Goal: Task Accomplishment & Management: Manage account settings

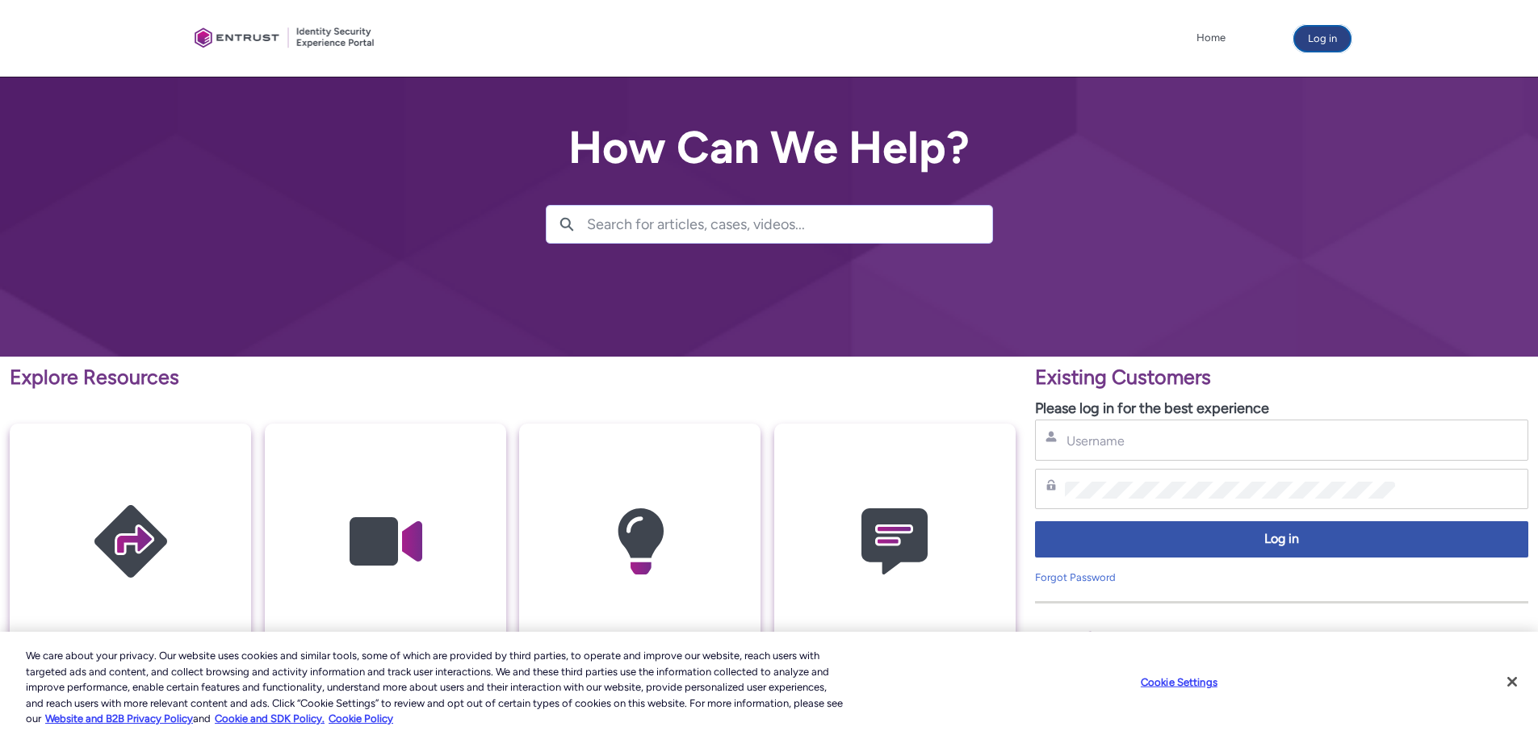
click at [1315, 47] on button "Log in" at bounding box center [1322, 39] width 56 height 26
click at [1102, 443] on input "Username" at bounding box center [1230, 441] width 330 height 17
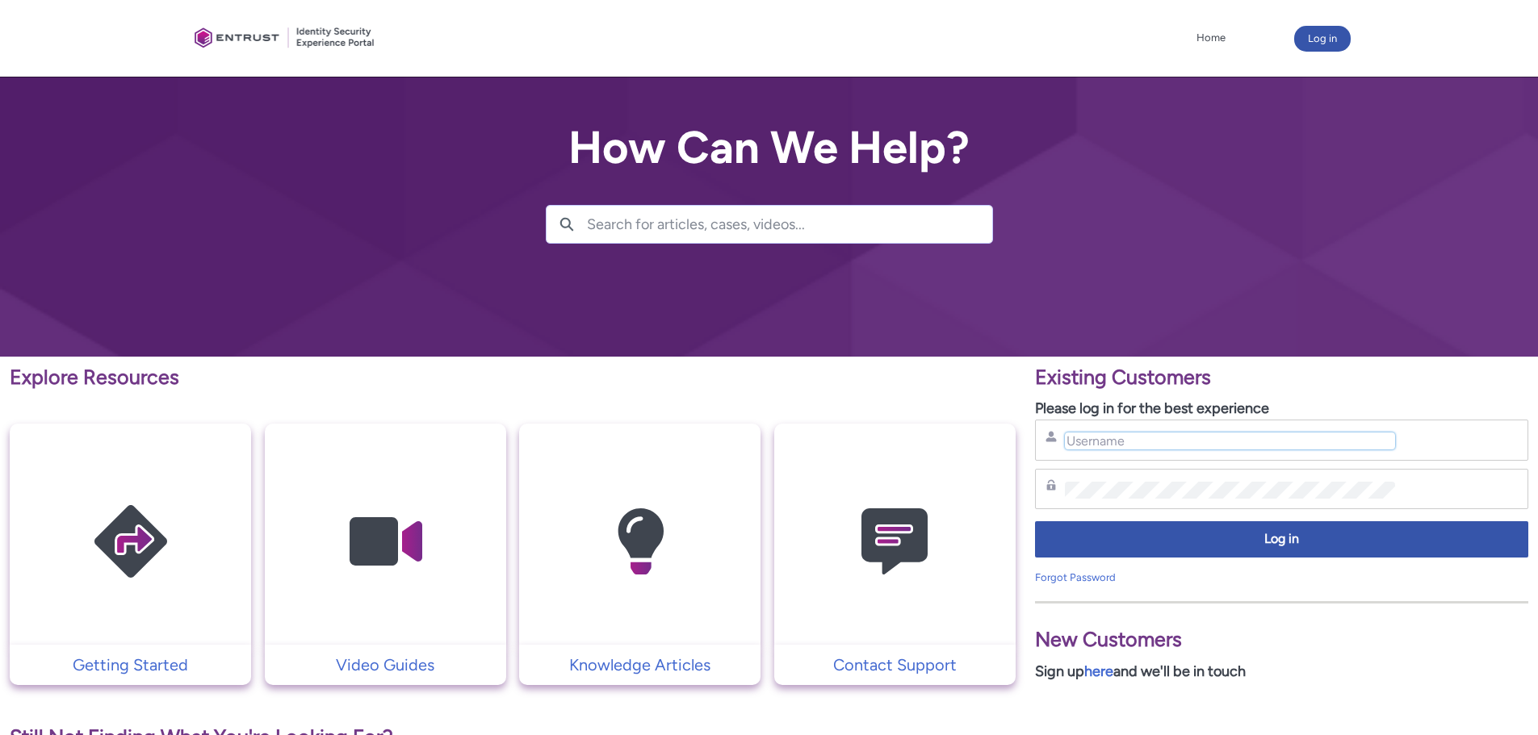
click at [1102, 443] on input "Username" at bounding box center [1230, 441] width 330 height 17
type input "andre"
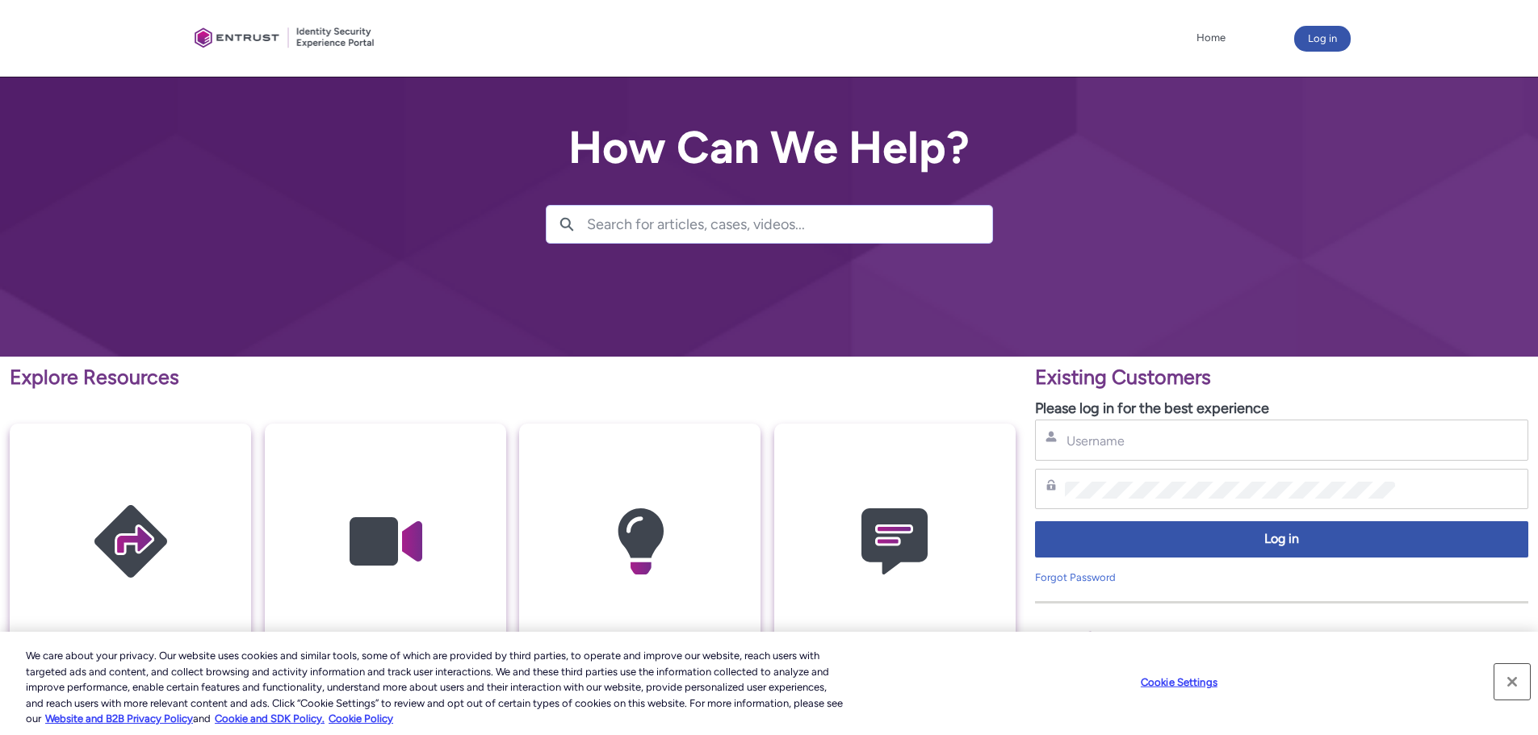
click at [1516, 680] on button "Close" at bounding box center [1512, 682] width 36 height 36
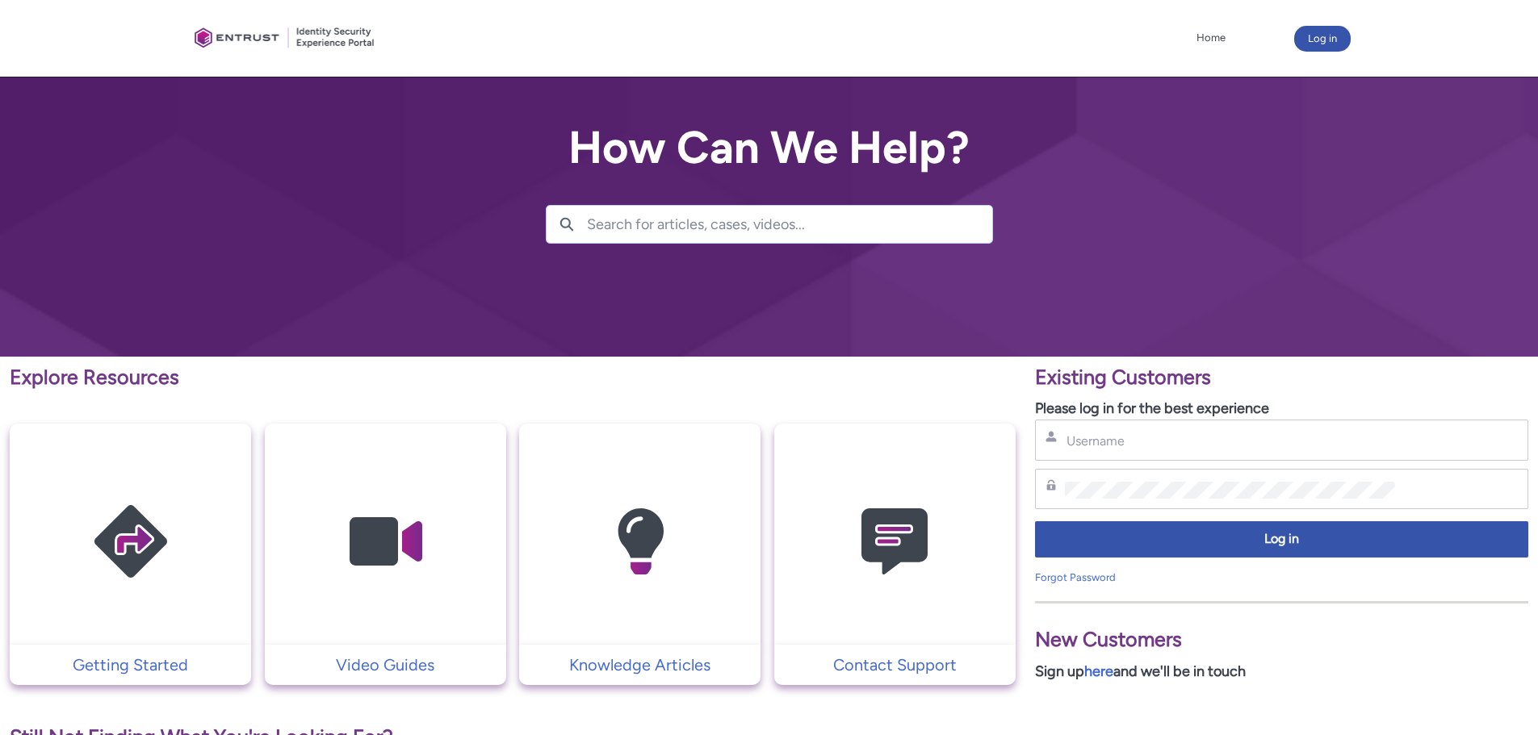
click at [886, 608] on img at bounding box center [894, 542] width 153 height 174
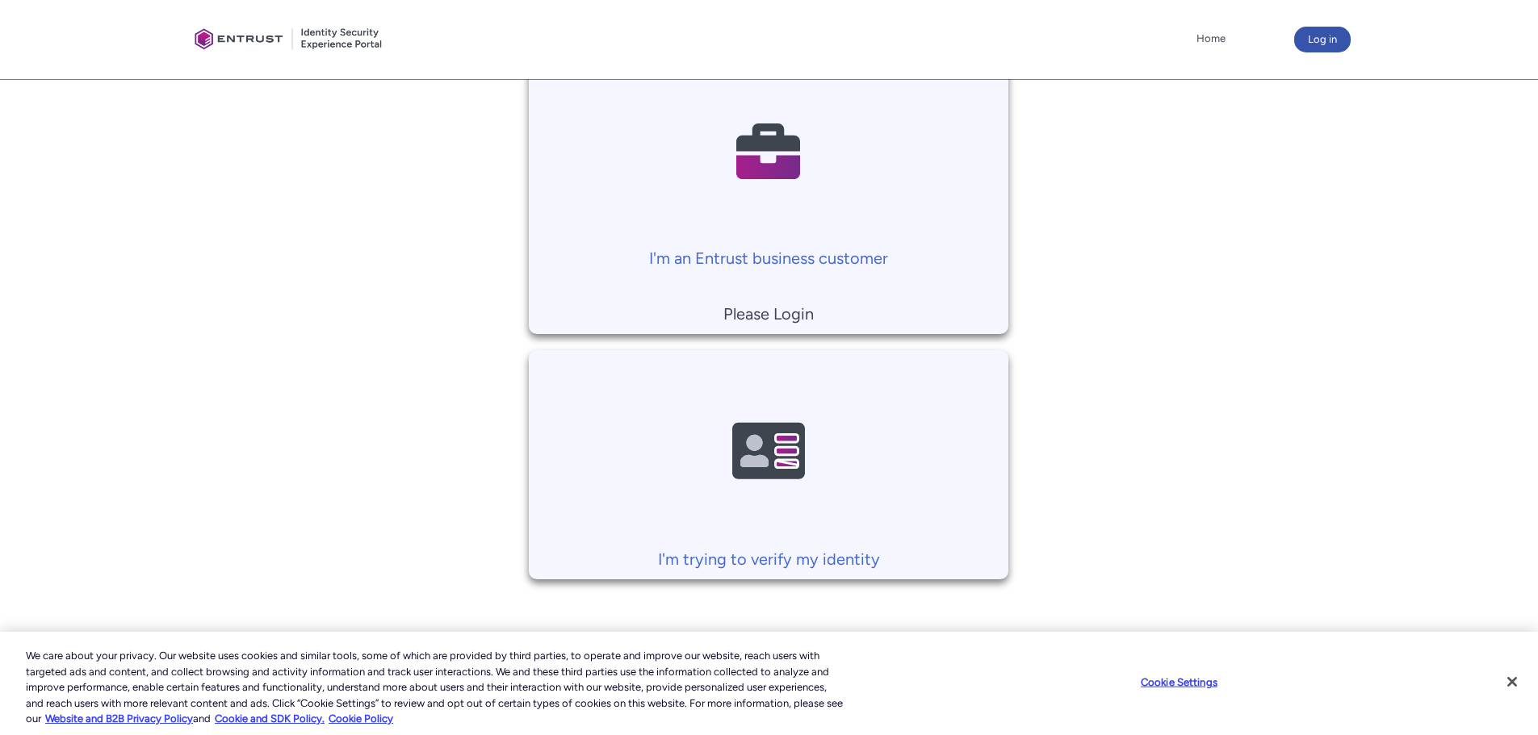
scroll to position [375, 0]
click at [858, 297] on td "I'm an Entrust business customer Please Login" at bounding box center [768, 190] width 479 height 286
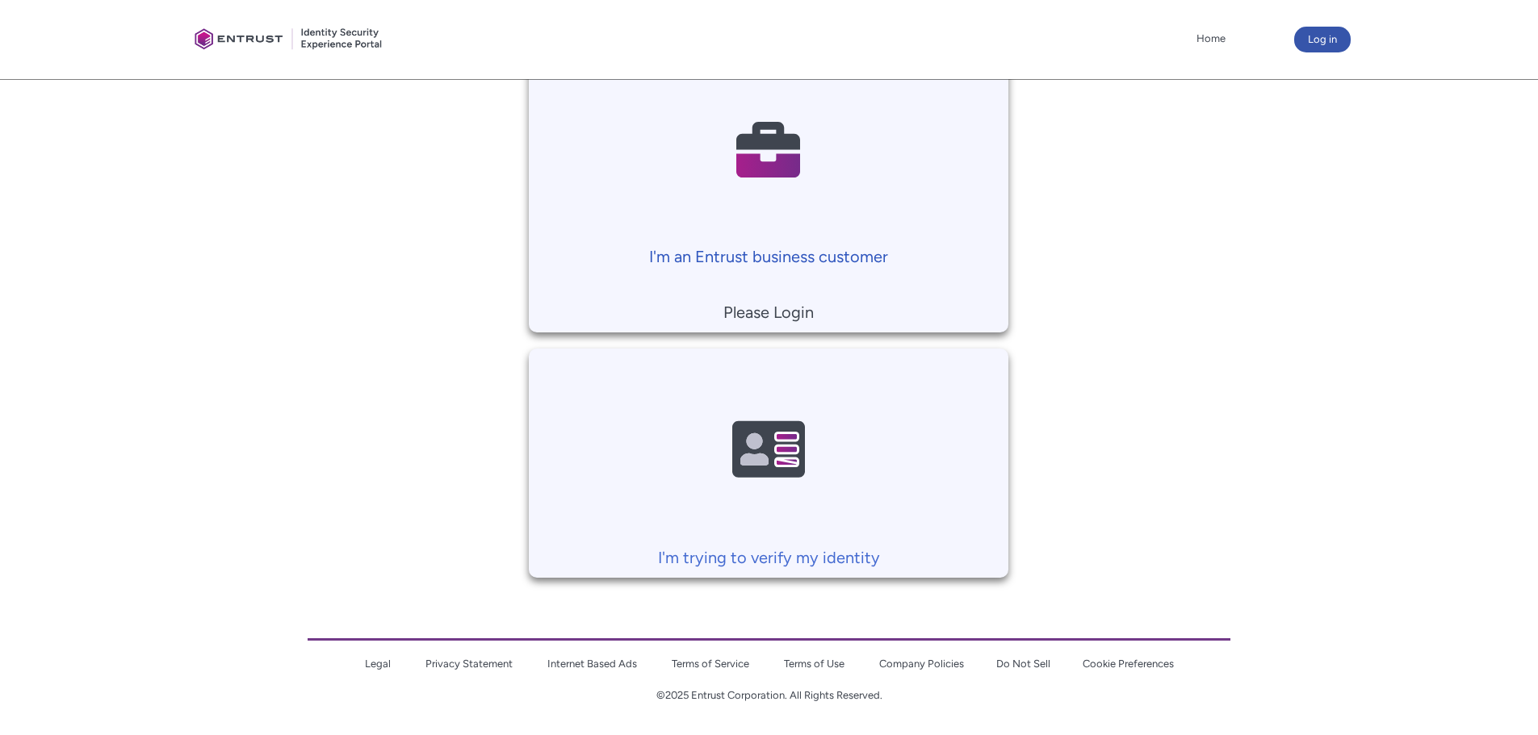
click at [783, 258] on p "I'm an Entrust business customer" at bounding box center [768, 257] width 463 height 24
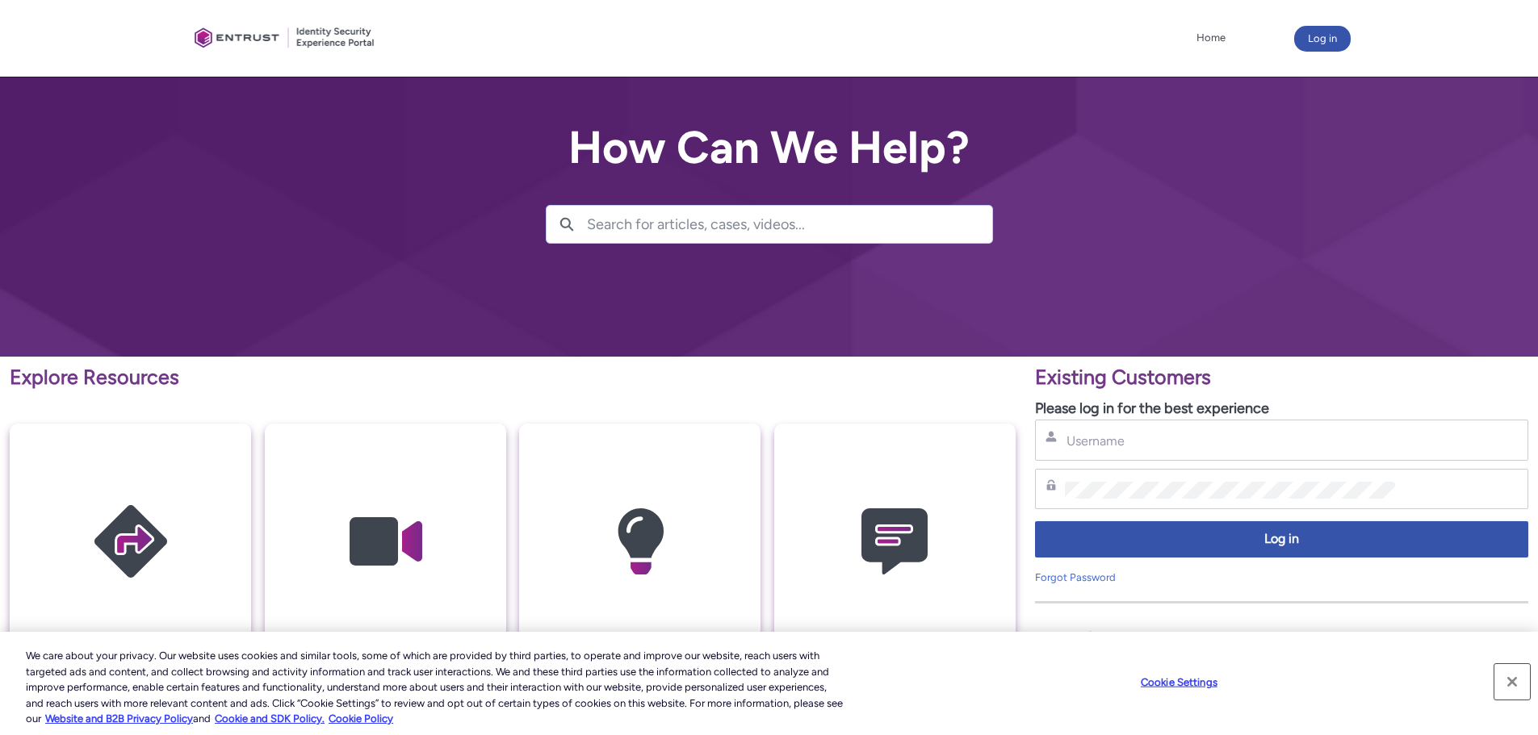
click at [1505, 683] on button "Close" at bounding box center [1512, 682] width 36 height 36
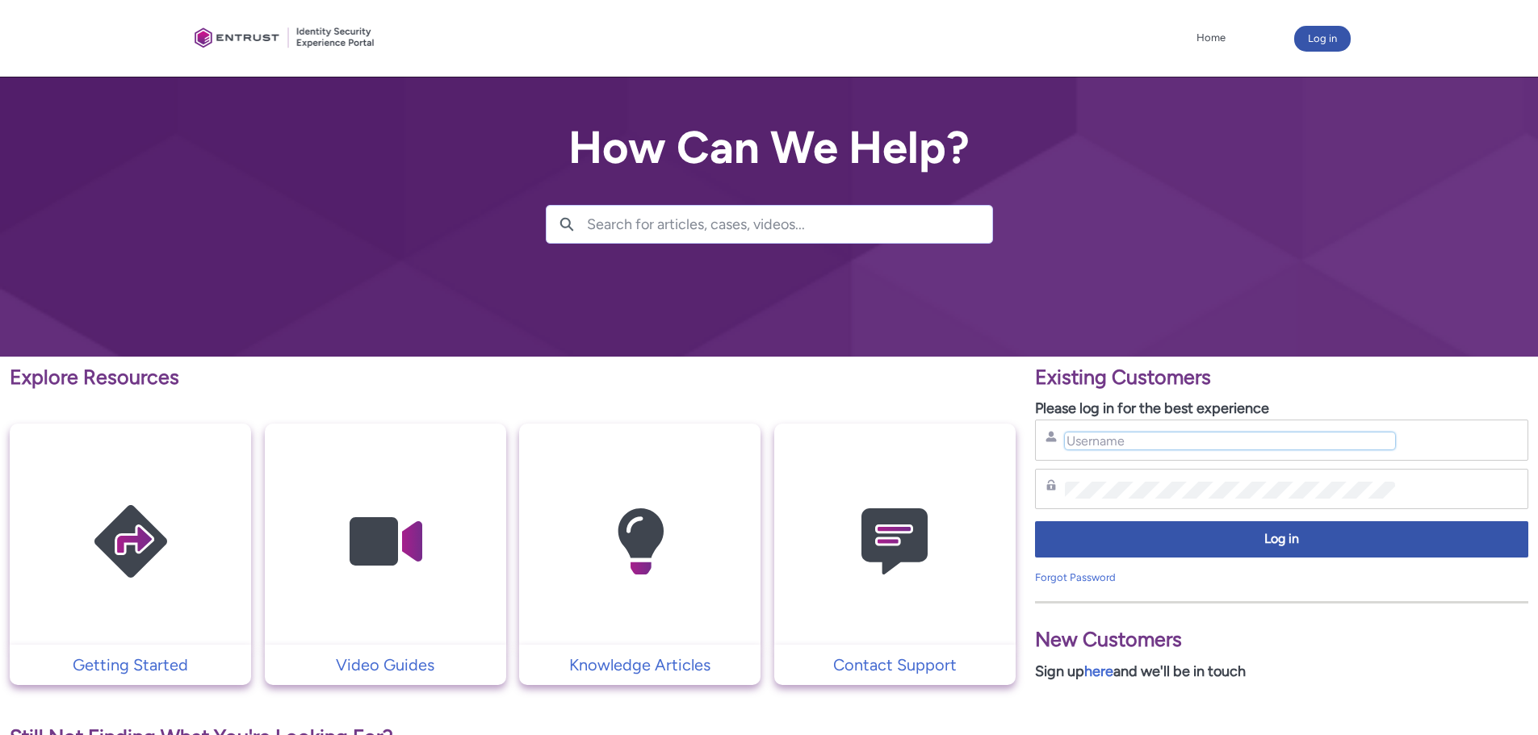
click at [1201, 440] on input "Username" at bounding box center [1230, 441] width 330 height 17
type input "andre+tcm@tripcity.com"
click at [1161, 508] on div "Password" at bounding box center [1281, 489] width 493 height 41
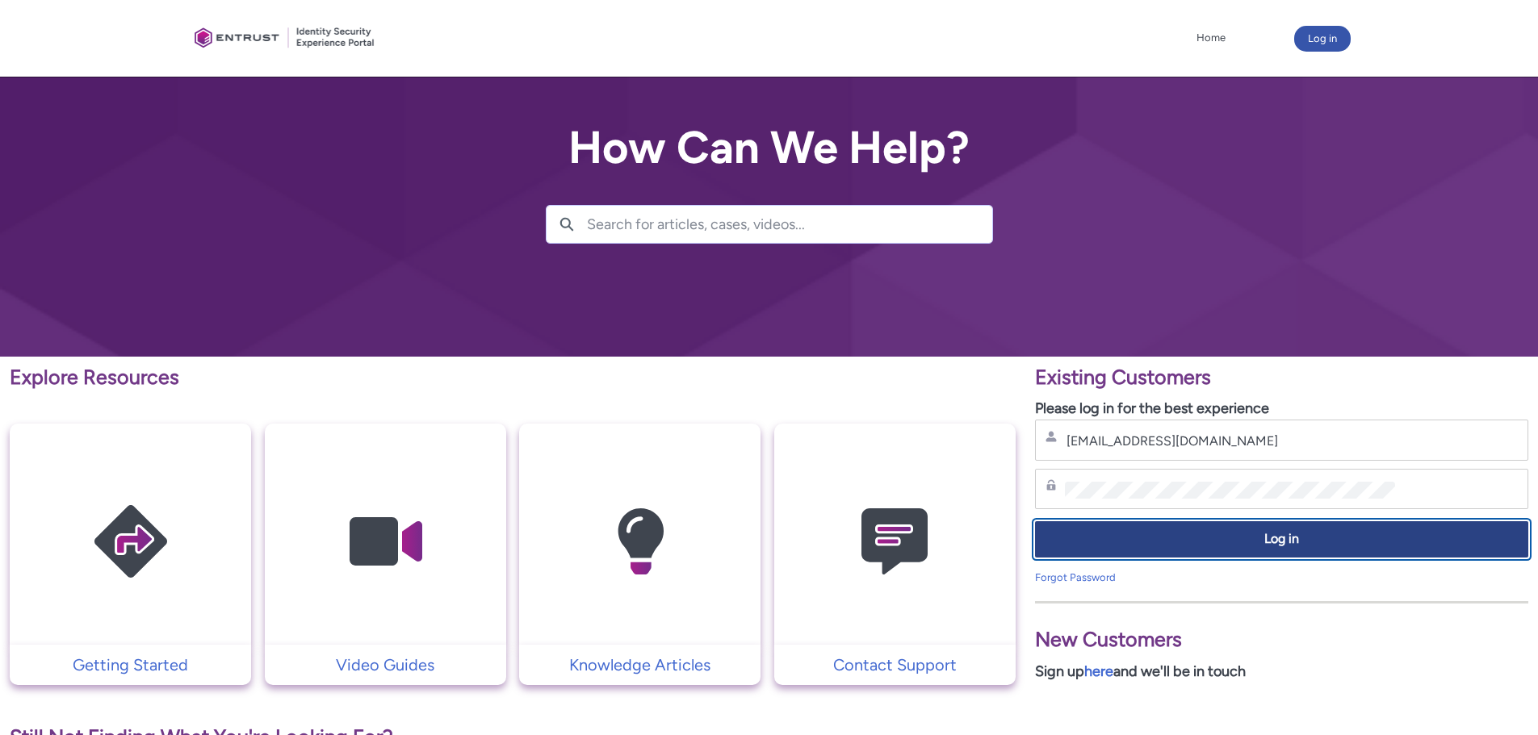
click at [1185, 527] on button "Log in" at bounding box center [1281, 539] width 493 height 36
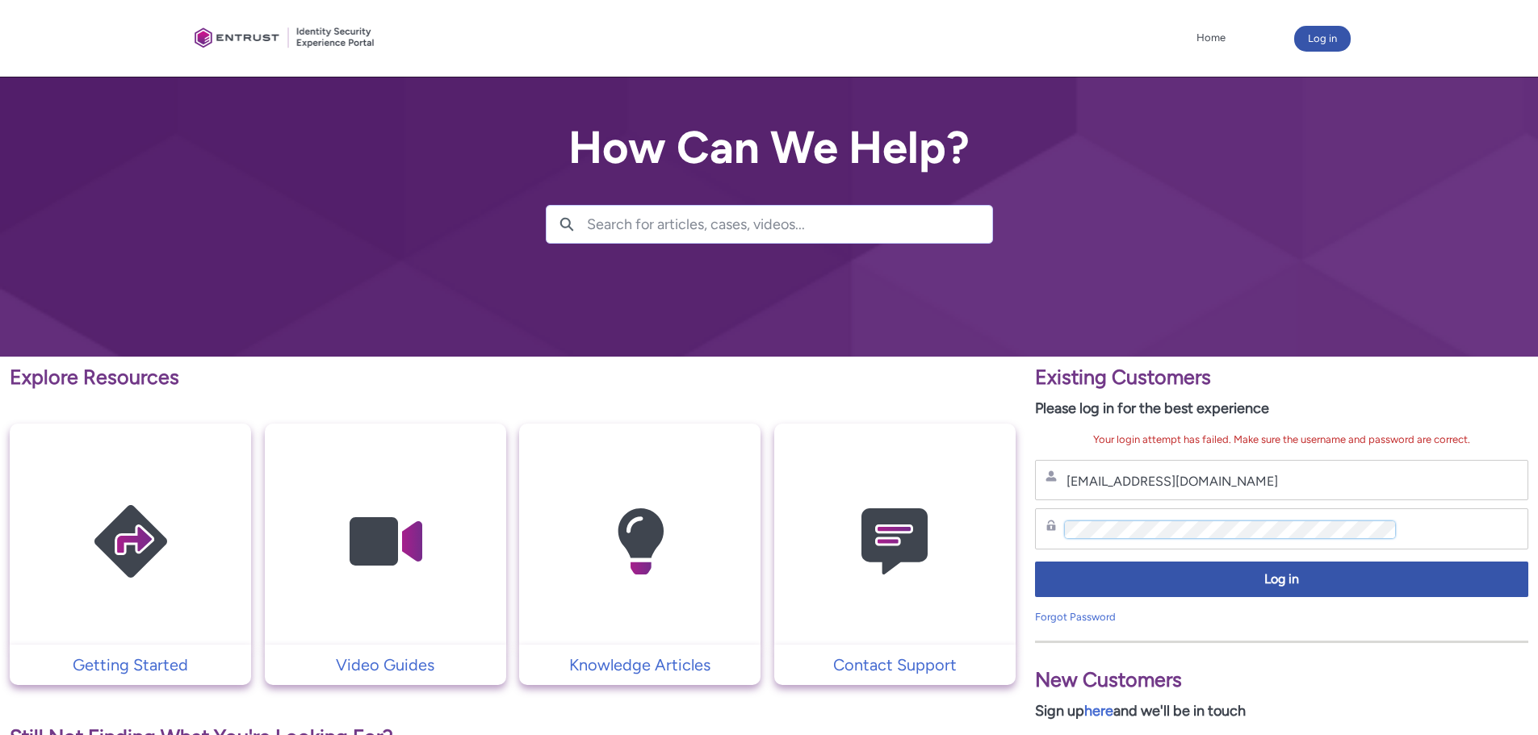
click at [998, 536] on div "Explore Resources Getting Started Video Guides Knowledge Articles Contact Suppo…" at bounding box center [769, 715] width 1538 height 716
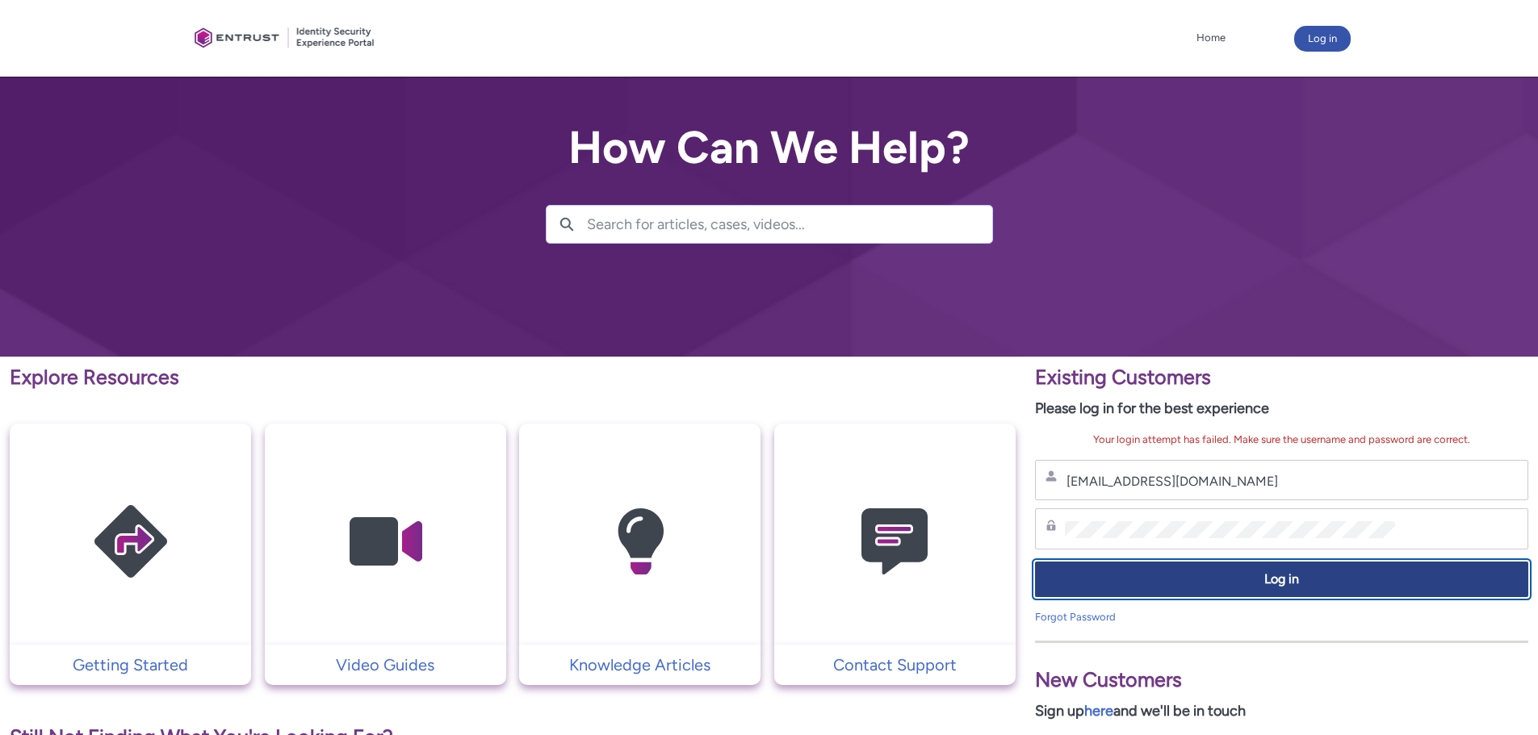
click at [1249, 584] on span "Log in" at bounding box center [1281, 580] width 472 height 19
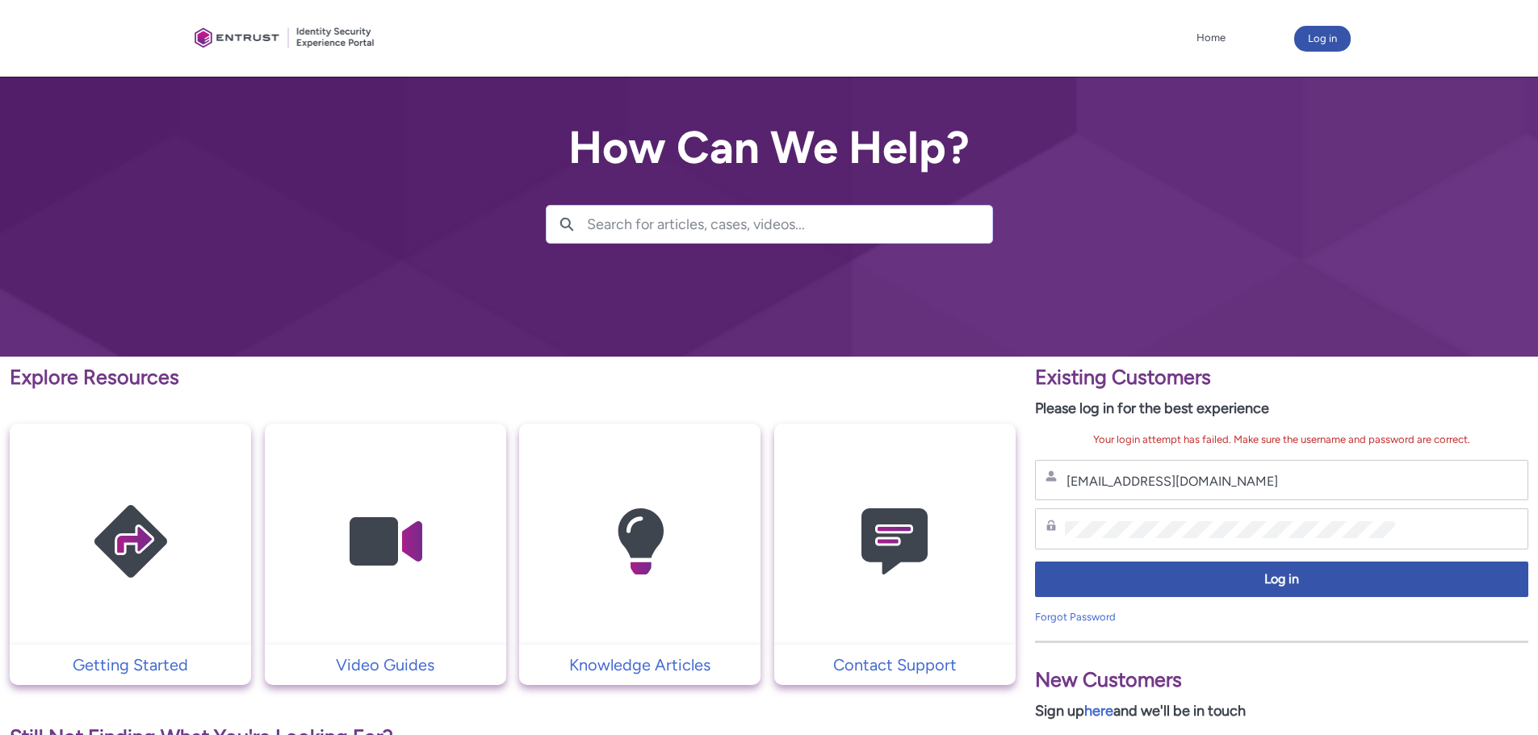
click at [1411, 426] on div "Existing Customers Please log in for the best experience Your login attempt has…" at bounding box center [1281, 542] width 493 height 361
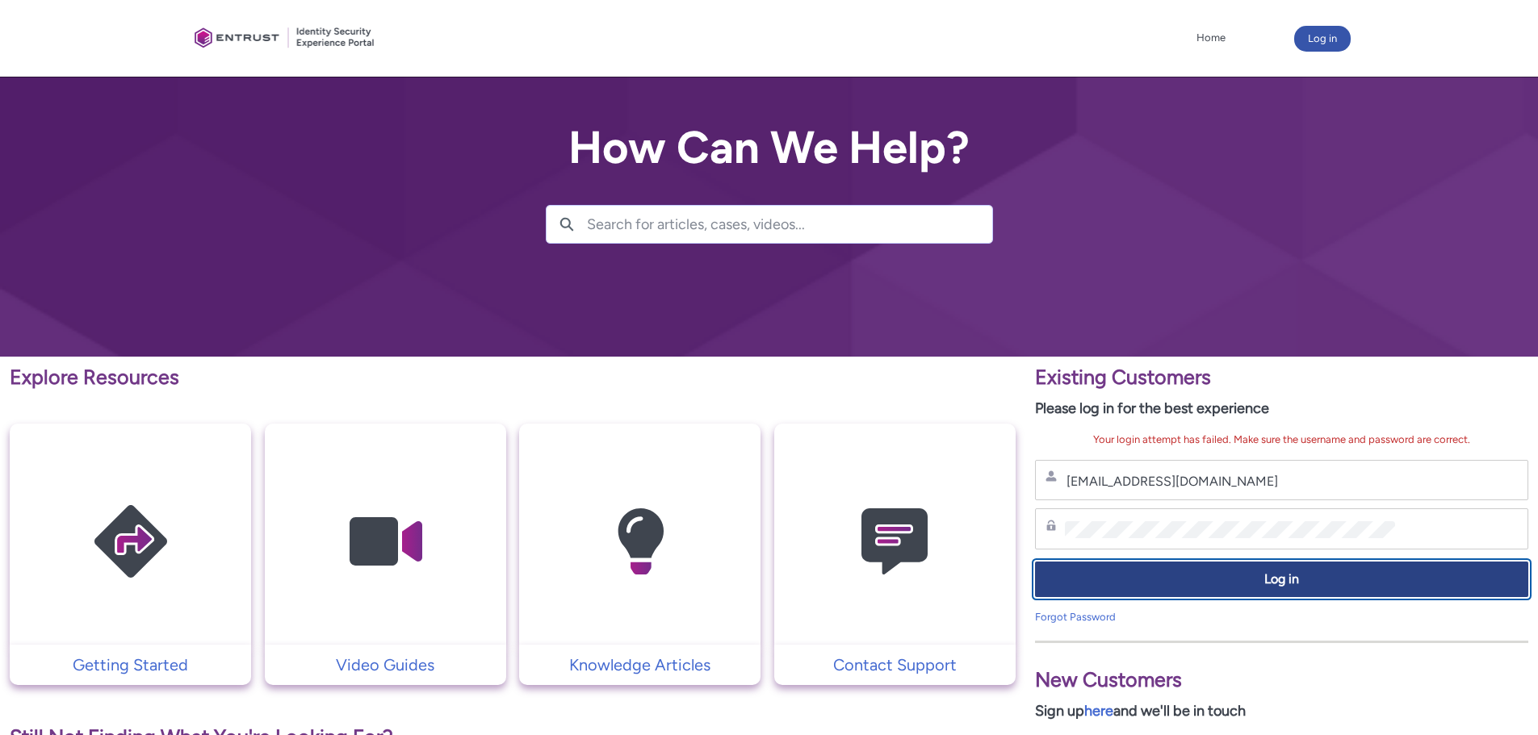
click at [1273, 583] on span "Log in" at bounding box center [1281, 580] width 472 height 19
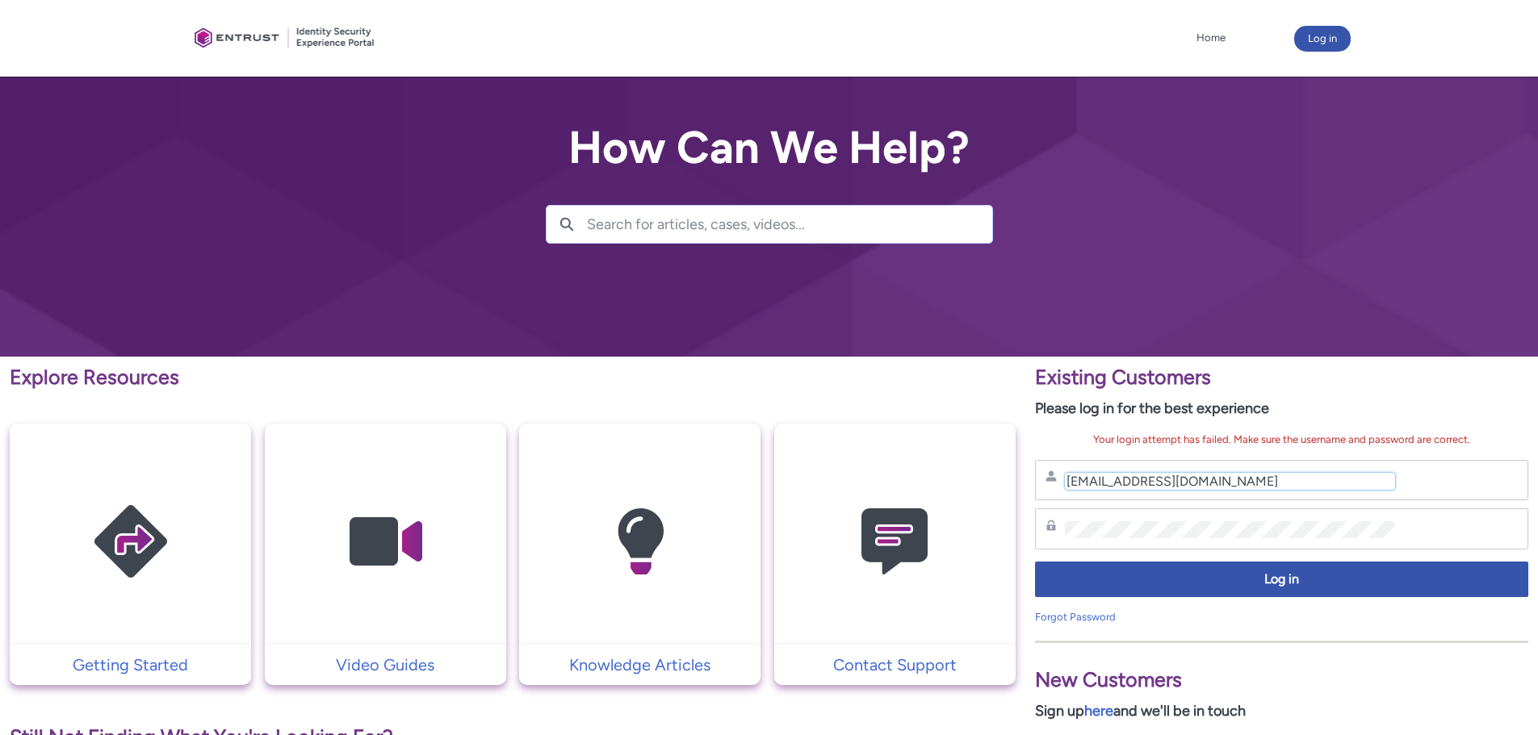
click at [1132, 484] on input "andre+tcm@tripcity.com" at bounding box center [1230, 481] width 330 height 17
click at [1023, 536] on div "Explore Resources Getting Started Video Guides Knowledge Articles Contact Suppo…" at bounding box center [769, 715] width 1538 height 716
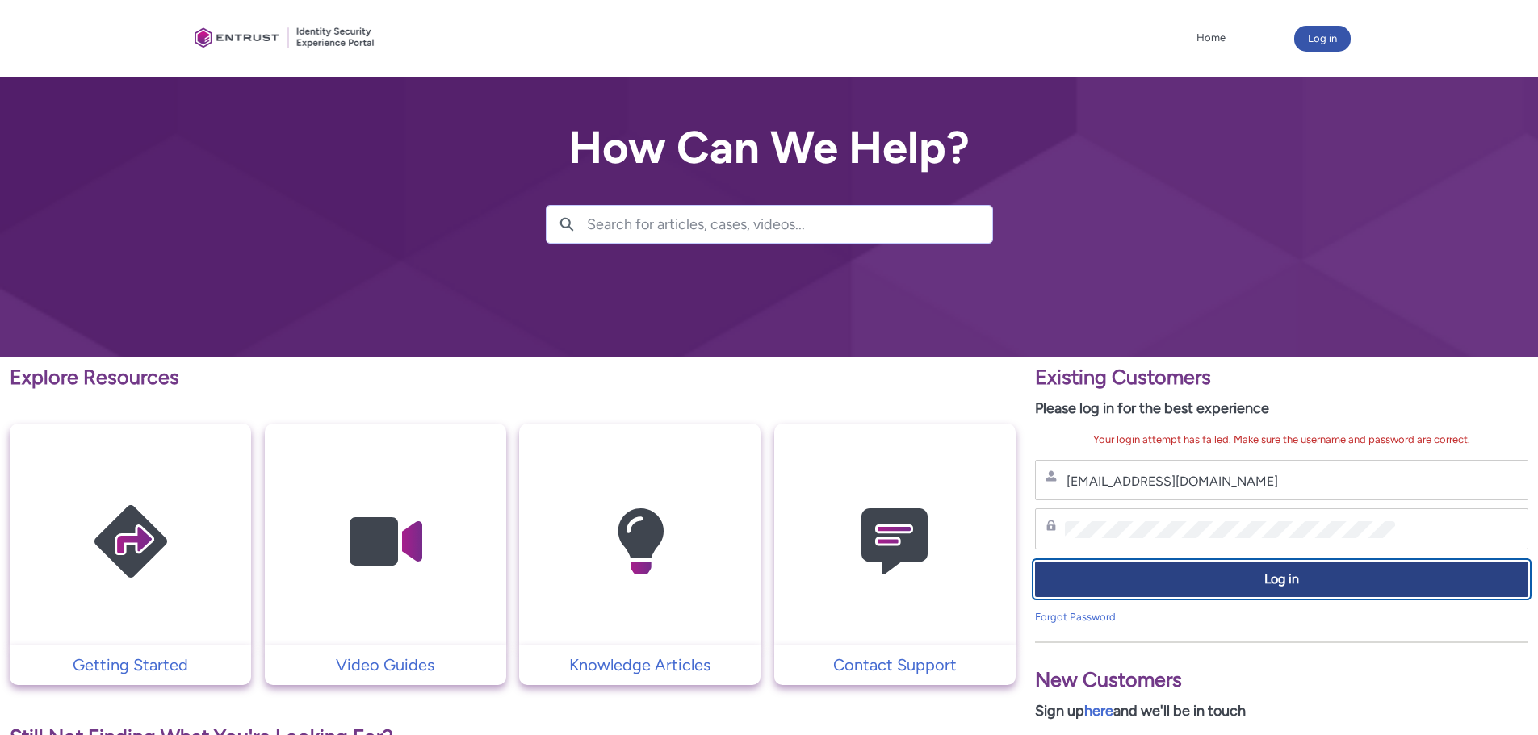
click at [1257, 579] on span "Log in" at bounding box center [1281, 580] width 472 height 19
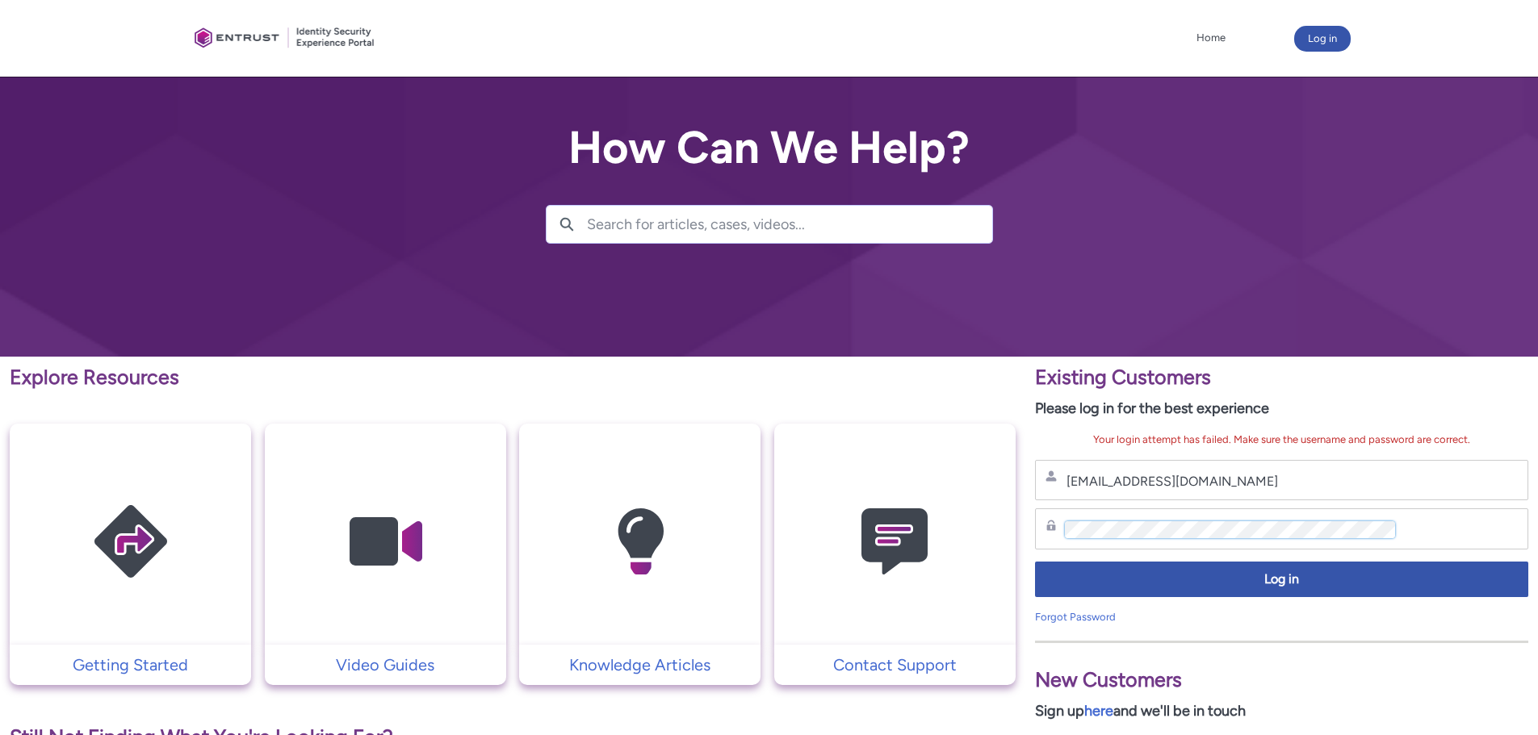
click at [1020, 525] on div "Explore Resources Getting Started Video Guides Knowledge Articles Contact Suppo…" at bounding box center [769, 715] width 1538 height 716
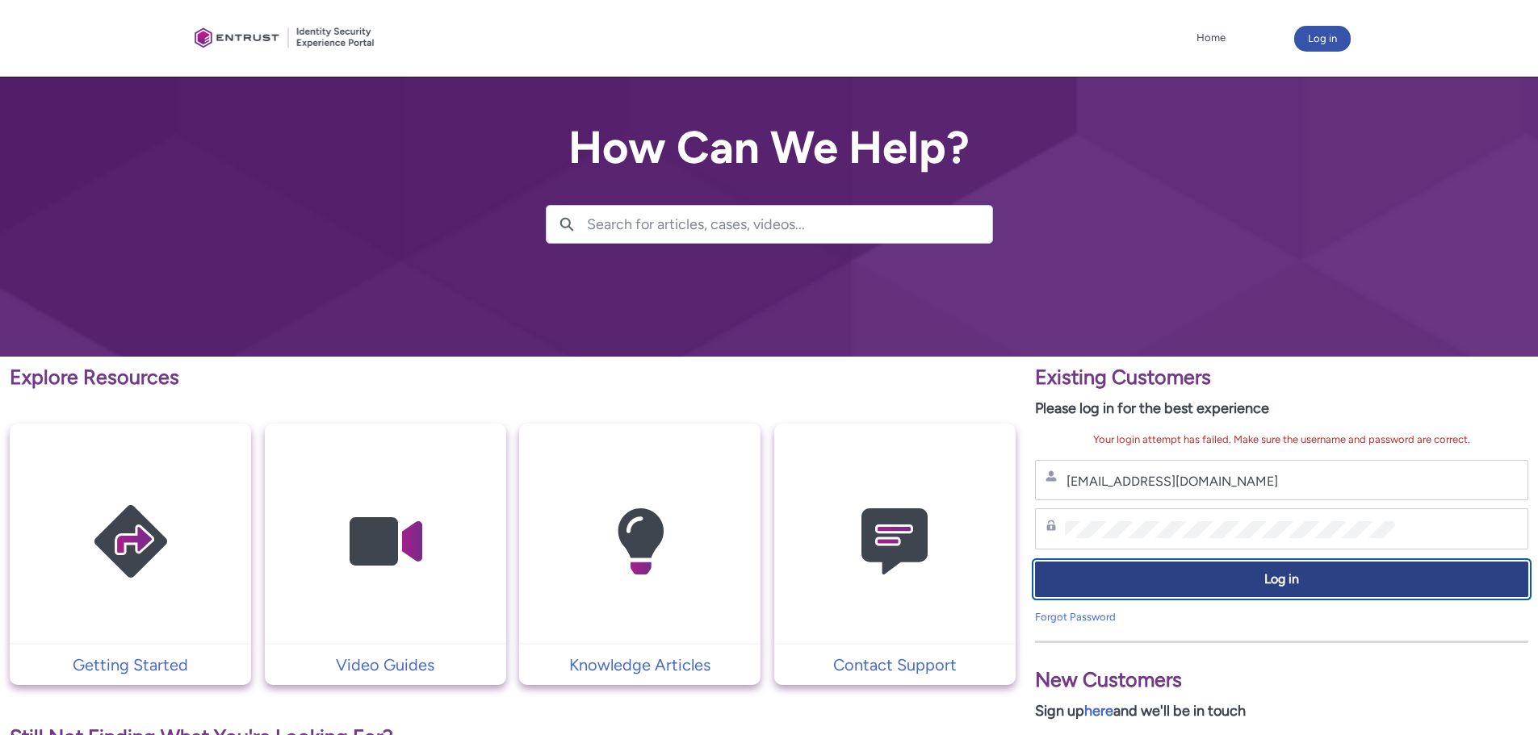
click at [1219, 578] on span "Log in" at bounding box center [1281, 580] width 472 height 19
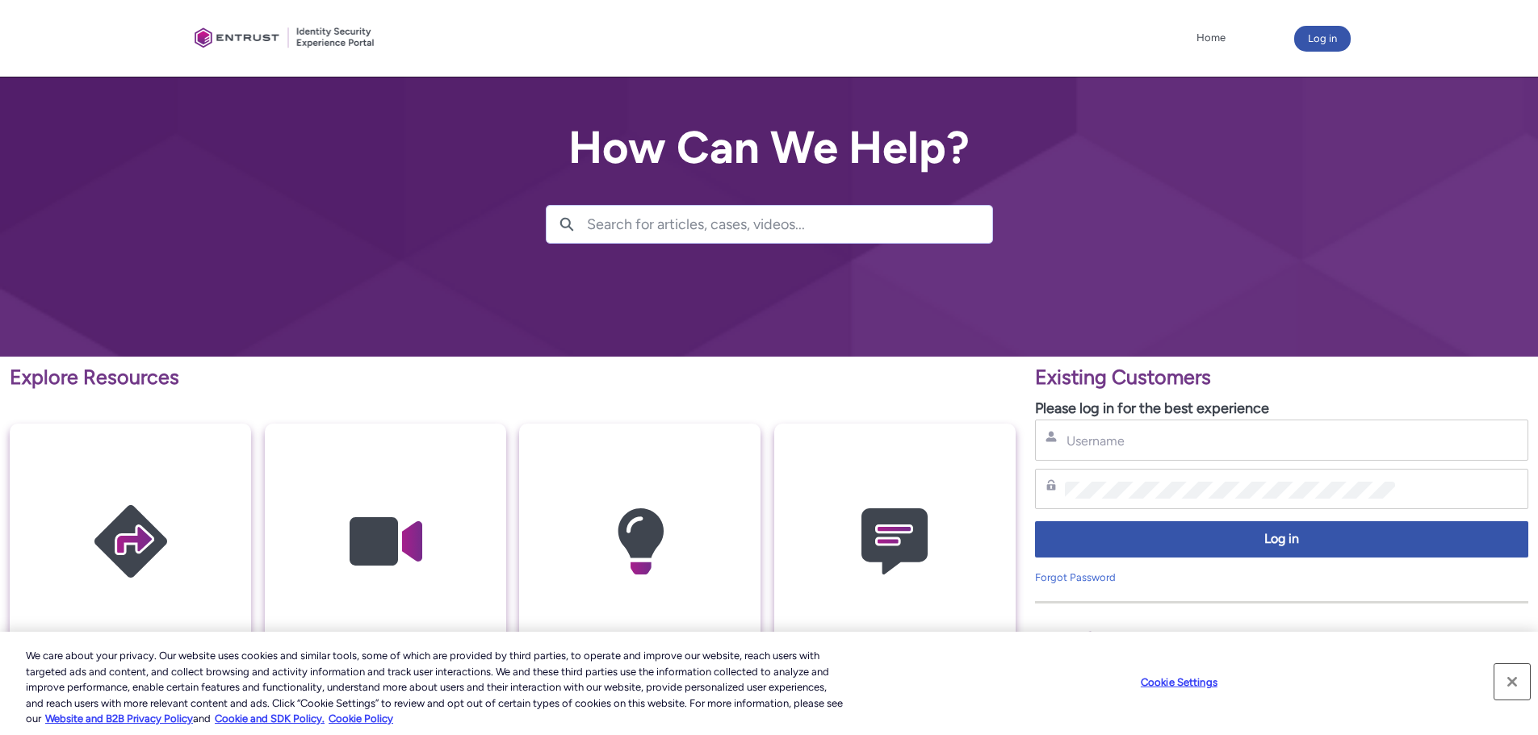
click at [1518, 685] on button "Close" at bounding box center [1512, 682] width 36 height 36
